Goal: Task Accomplishment & Management: Manage account settings

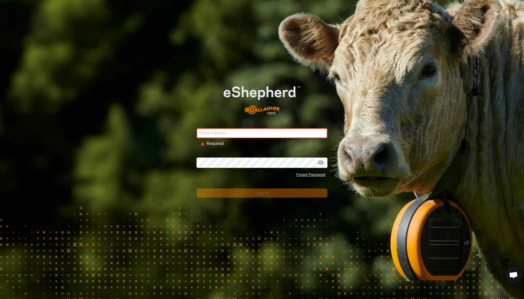
type input "[EMAIL_ADDRESS][DOMAIN_NAME]"
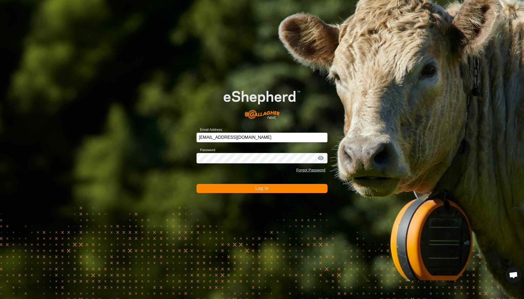
click at [253, 187] on button "Log In" at bounding box center [261, 188] width 131 height 9
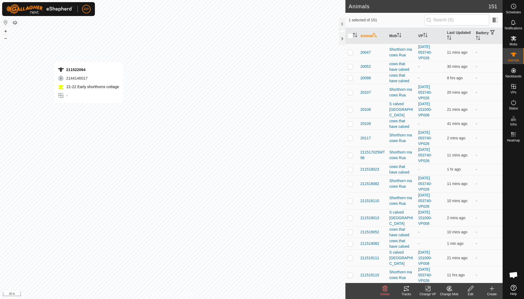
checkbox input "true"
click at [454, 288] on change-mob-svg-icon at bounding box center [448, 289] width 21 height 6
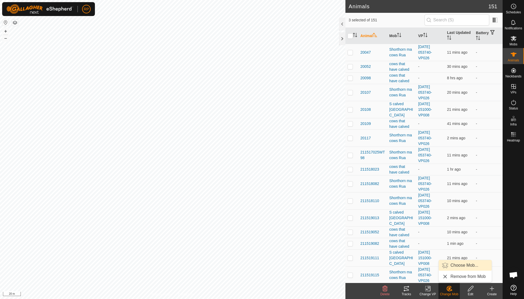
click at [454, 267] on link "Choose Mob..." at bounding box center [464, 265] width 53 height 11
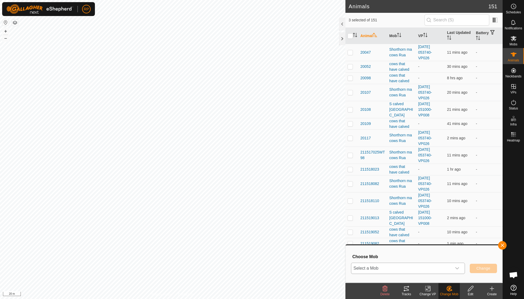
click at [455, 267] on icon "dropdown trigger" at bounding box center [457, 268] width 4 height 2
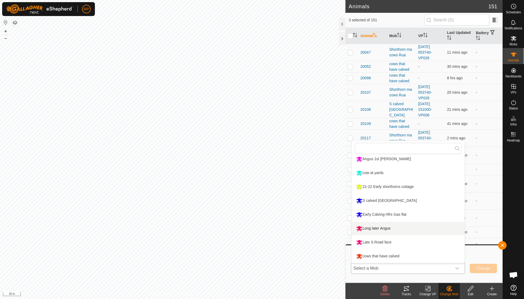
scroll to position [73, 0]
click at [385, 255] on li "cows that have calved" at bounding box center [407, 256] width 113 height 13
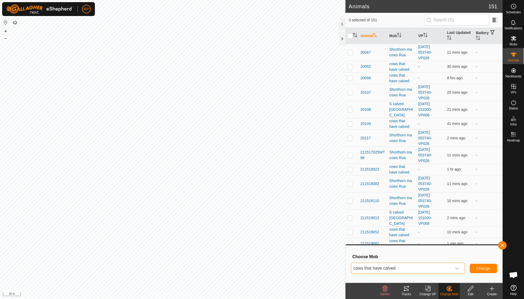
click at [483, 271] on button "Change" at bounding box center [482, 268] width 27 height 9
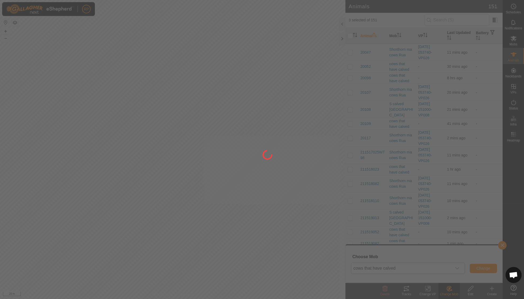
checkbox input "false"
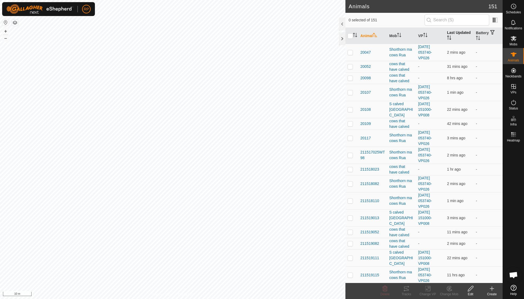
click at [449, 37] on icon "Activate to sort" at bounding box center [449, 38] width 4 height 4
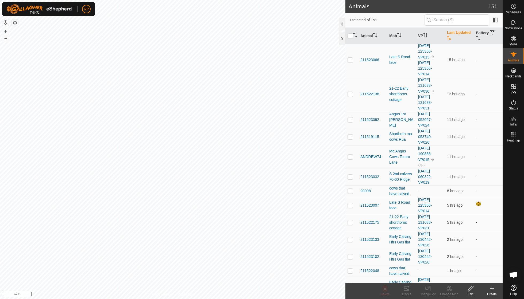
scroll to position [36, 0]
